Goal: Check status: Check status

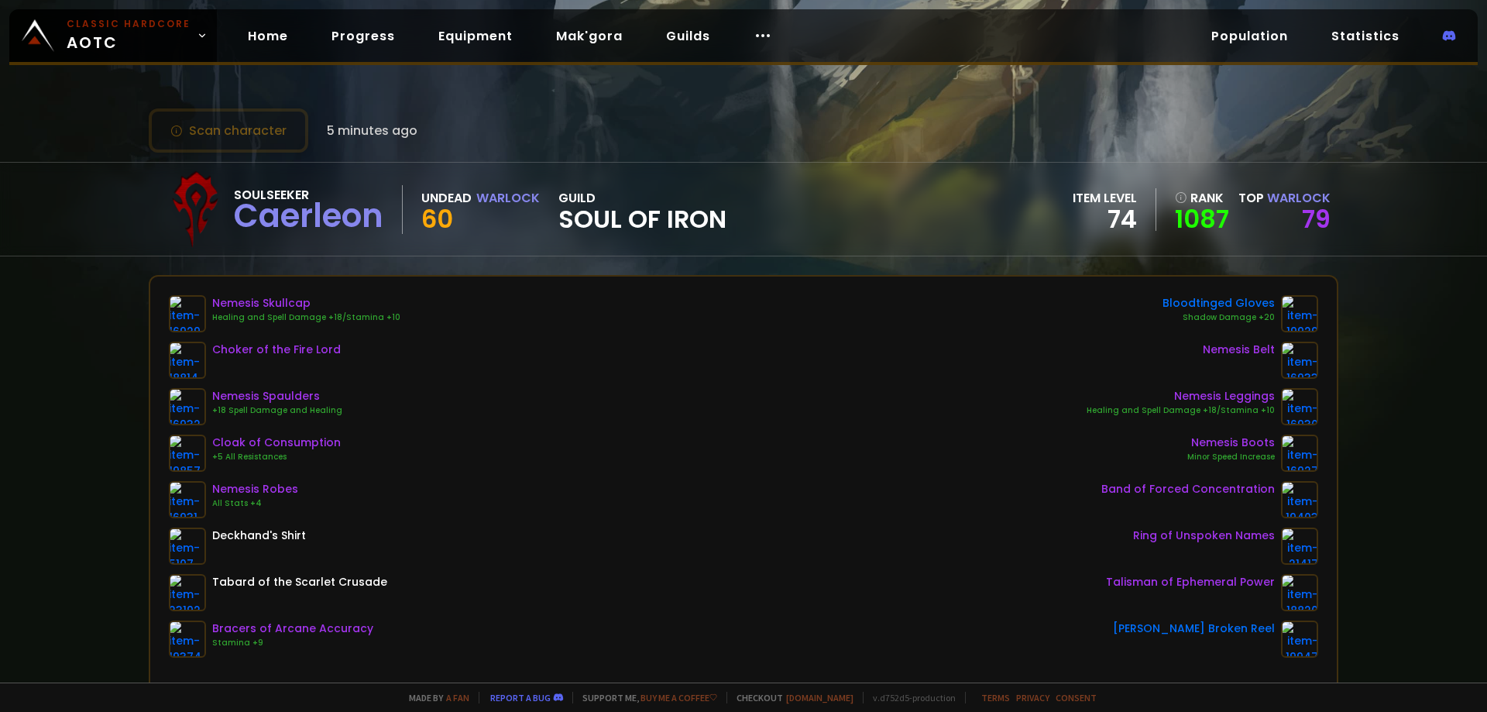
drag, startPoint x: 1196, startPoint y: 92, endPoint x: 1038, endPoint y: 79, distance: 159.3
click at [1196, 92] on div "Scan character 5 minutes ago Soulseeker Caerleon Undead Warlock 60 guild Soul o…" at bounding box center [743, 341] width 1487 height 682
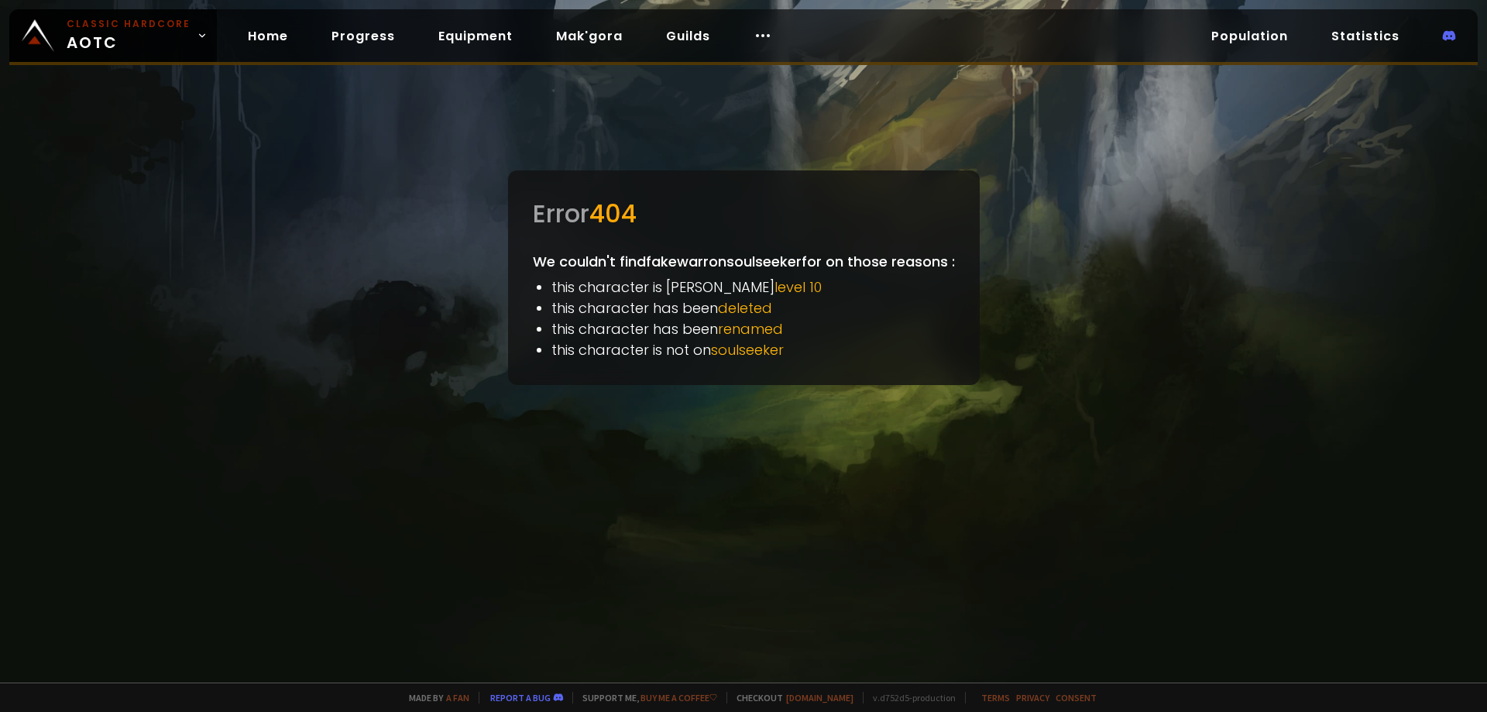
drag, startPoint x: 373, startPoint y: 163, endPoint x: 314, endPoint y: 248, distance: 102.9
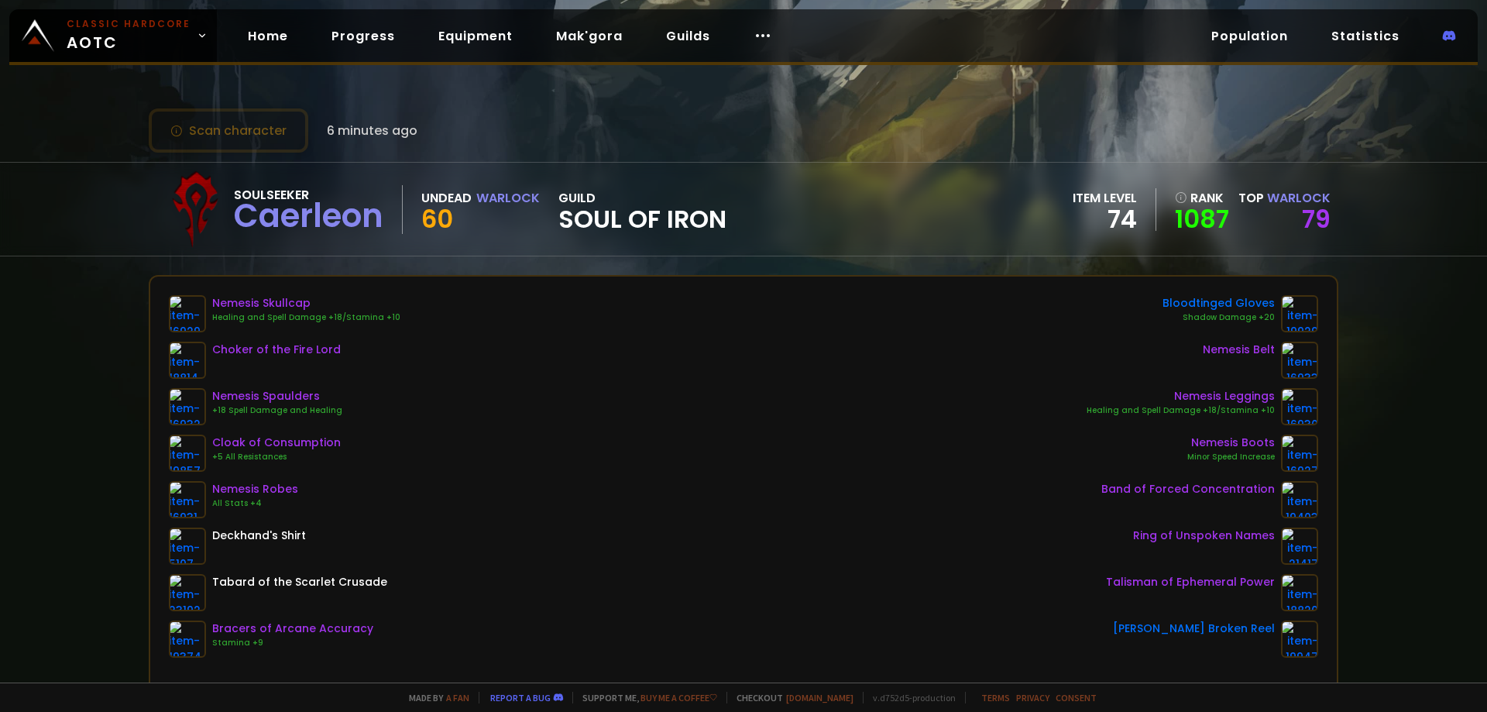
drag, startPoint x: 1207, startPoint y: 91, endPoint x: 1189, endPoint y: 7, distance: 85.7
click at [1209, 87] on div "Scan character 6 minutes ago Soulseeker Caerleon Undead Warlock 60 guild Soul o…" at bounding box center [743, 341] width 1487 height 682
